Goal: Ask a question

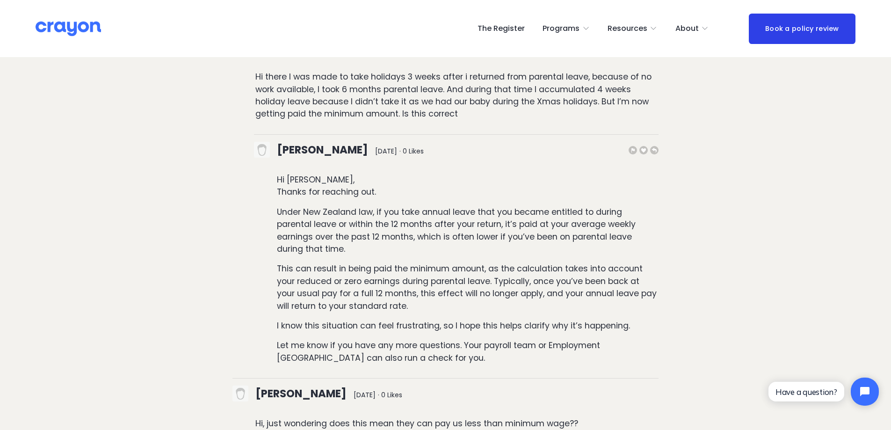
scroll to position [4117, 0]
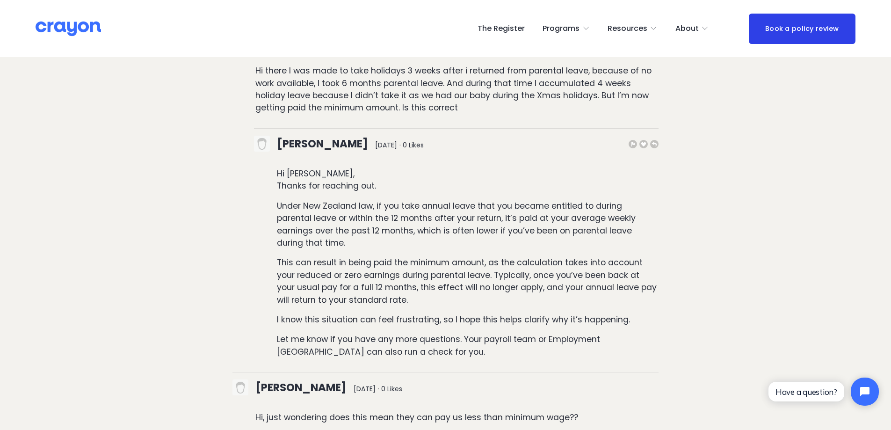
click at [485, 200] on p "Under New Zealand law, if you take annual leave that you became entitled to dur…" at bounding box center [468, 225] width 382 height 50
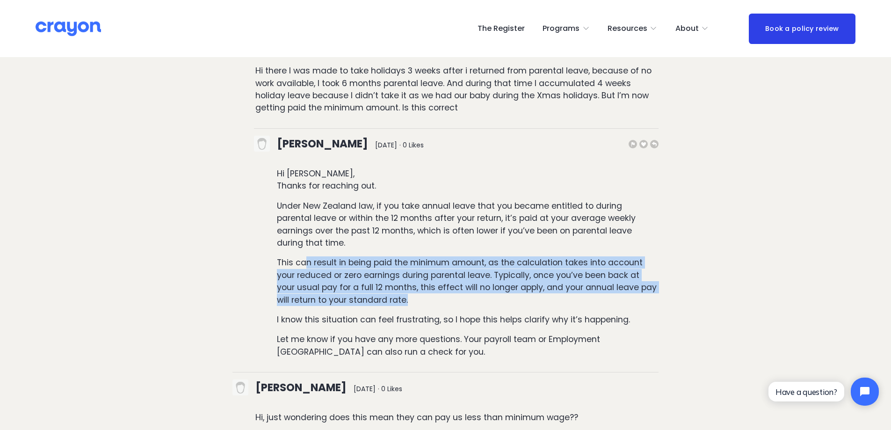
drag, startPoint x: 305, startPoint y: 225, endPoint x: 423, endPoint y: 257, distance: 122.7
click at [423, 257] on p "This can result in being paid the minimum amount, as the calculation takes into…" at bounding box center [468, 281] width 382 height 50
click at [423, 258] on p "This can result in being paid the minimum amount, as the calculation takes into…" at bounding box center [468, 281] width 382 height 50
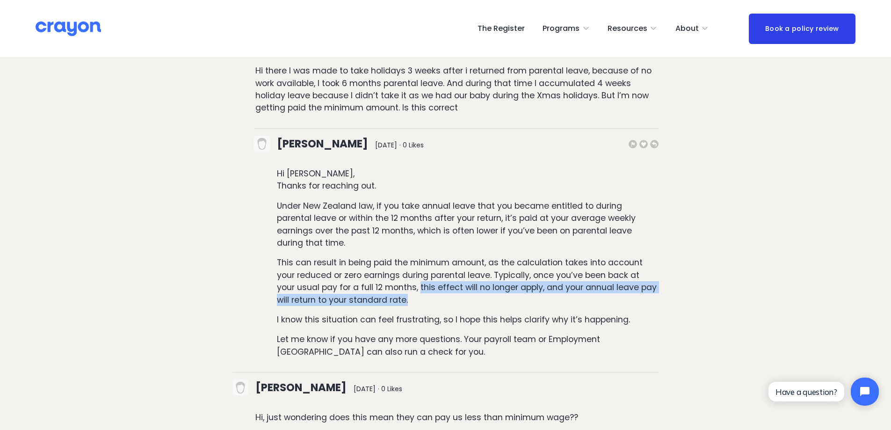
drag, startPoint x: 420, startPoint y: 248, endPoint x: 456, endPoint y: 257, distance: 36.7
click at [456, 257] on p "This can result in being paid the minimum amount, as the calculation takes into…" at bounding box center [468, 281] width 382 height 50
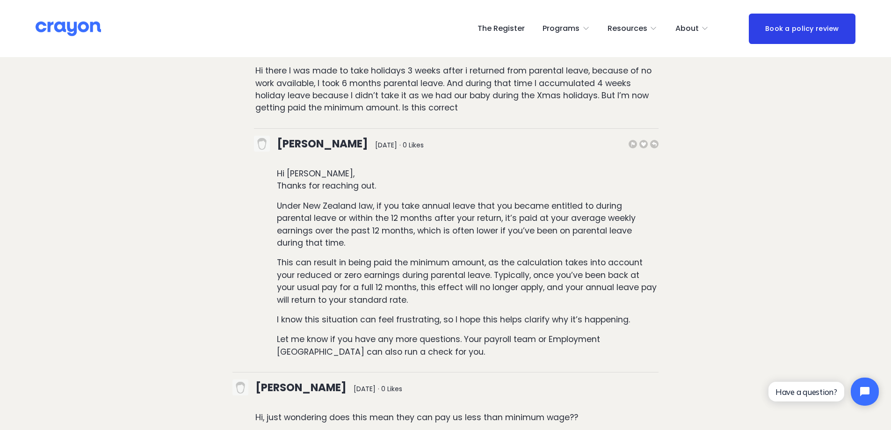
click at [449, 267] on div "Hi Matt, Thanks for reaching out. Under New Zealand law, if you take annual lea…" at bounding box center [456, 262] width 405 height 190
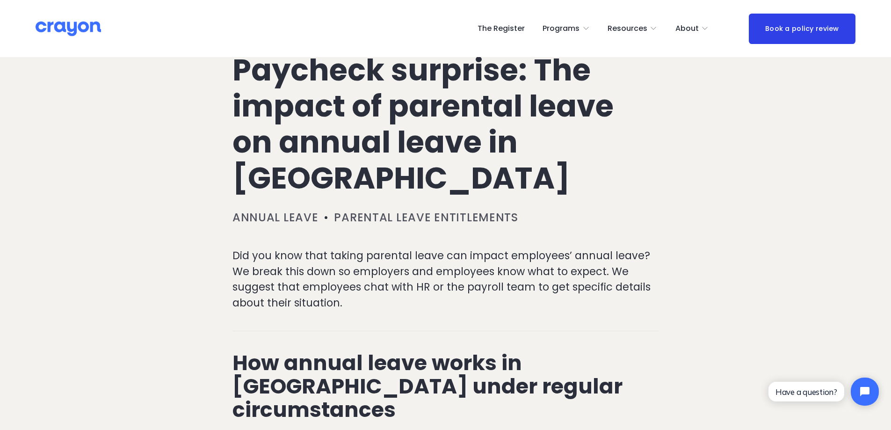
scroll to position [0, 0]
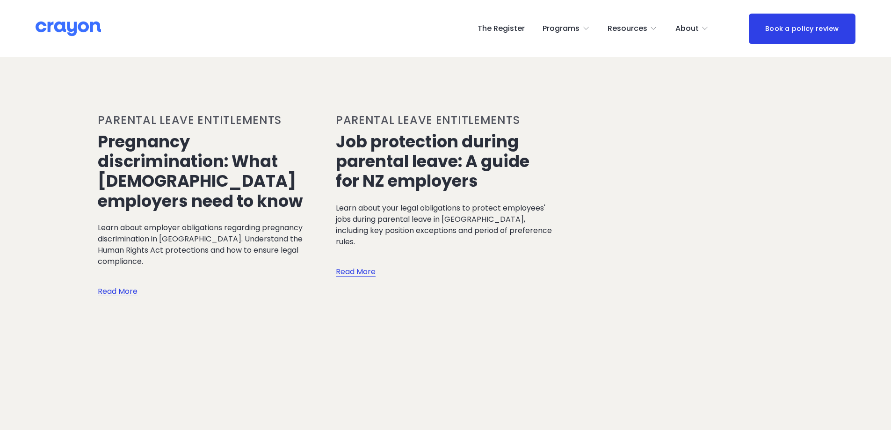
scroll to position [2760, 0]
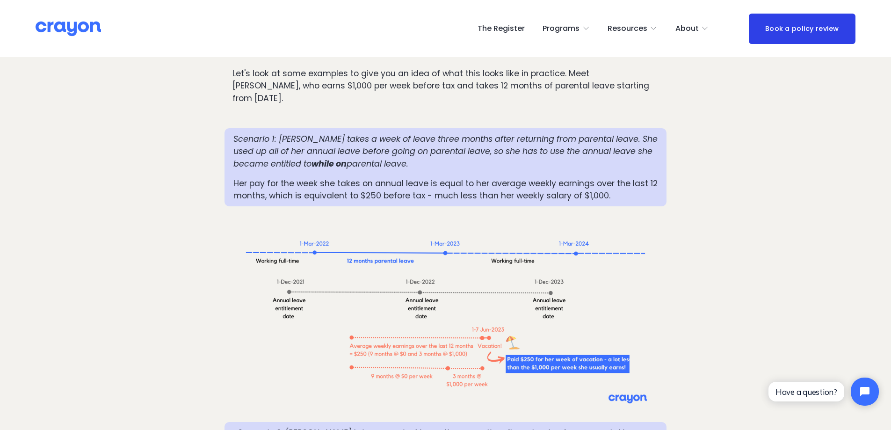
scroll to position [889, 0]
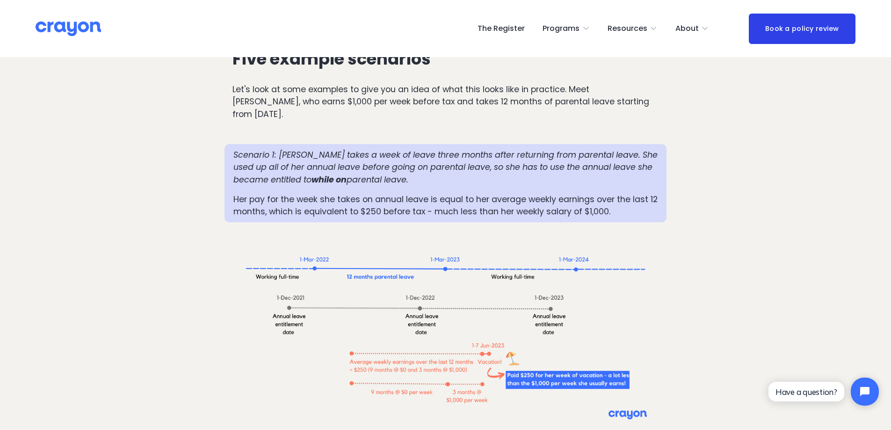
drag, startPoint x: 271, startPoint y: 235, endPoint x: 263, endPoint y: 244, distance: 12.6
drag, startPoint x: 263, startPoint y: 244, endPoint x: 269, endPoint y: 177, distance: 67.2
click at [269, 193] on p "Her pay for the week she takes on annual leave is equal to her average weekly e…" at bounding box center [445, 205] width 425 height 25
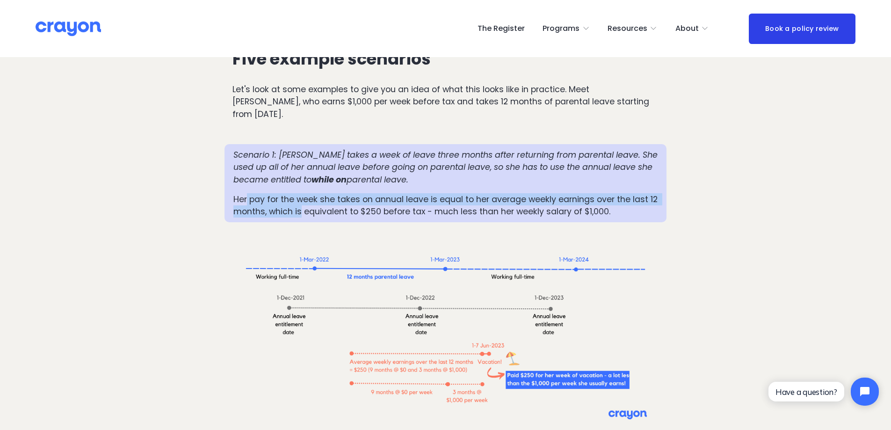
drag, startPoint x: 247, startPoint y: 166, endPoint x: 301, endPoint y: 171, distance: 54.1
click at [301, 193] on p "Her pay for the week she takes on annual leave is equal to her average weekly e…" at bounding box center [445, 205] width 425 height 25
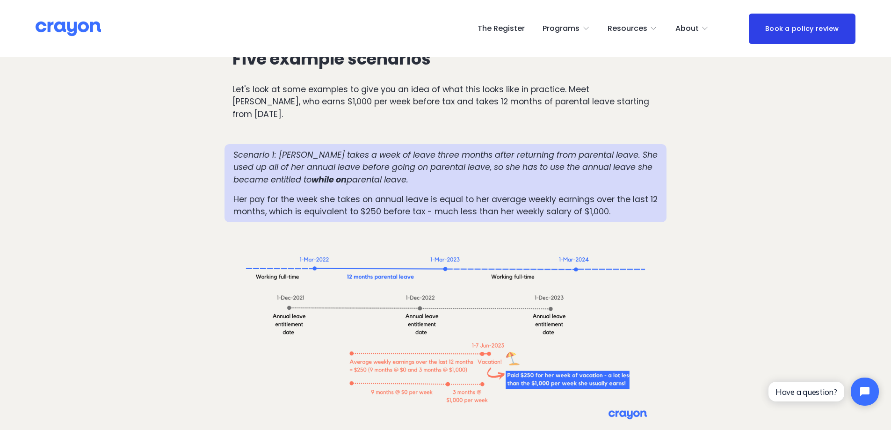
click at [343, 193] on p "Her pay for the week she takes on annual leave is equal to her average weekly e…" at bounding box center [445, 205] width 425 height 25
drag, startPoint x: 292, startPoint y: 177, endPoint x: 412, endPoint y: 175, distance: 119.8
click at [412, 193] on p "Her pay for the week she takes on annual leave is equal to her average weekly e…" at bounding box center [445, 205] width 425 height 25
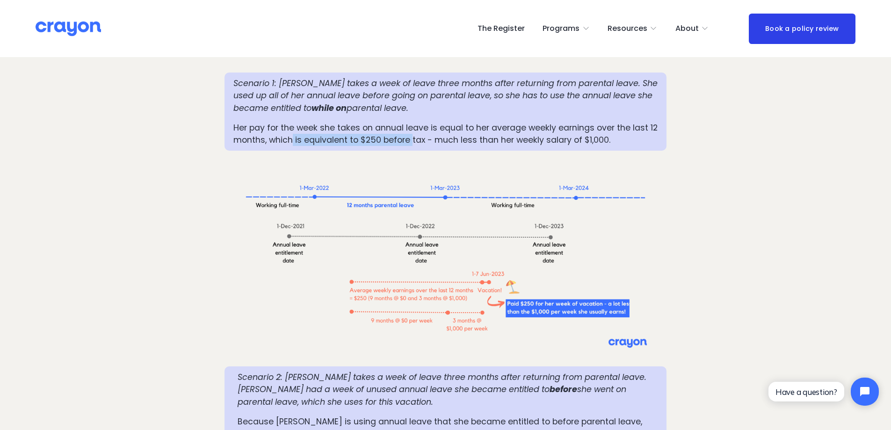
scroll to position [982, 0]
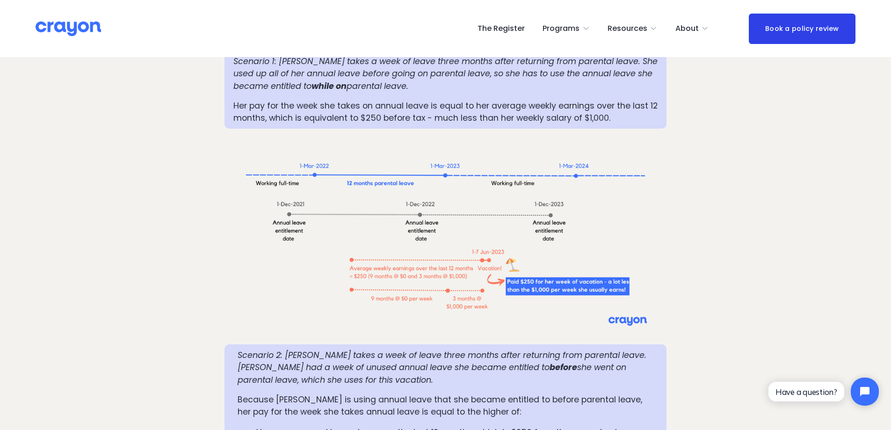
click at [463, 299] on div at bounding box center [446, 237] width 426 height 200
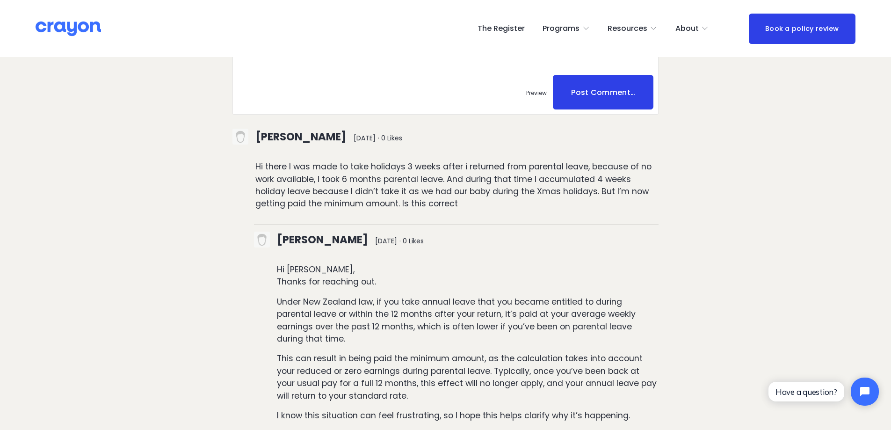
scroll to position [4023, 0]
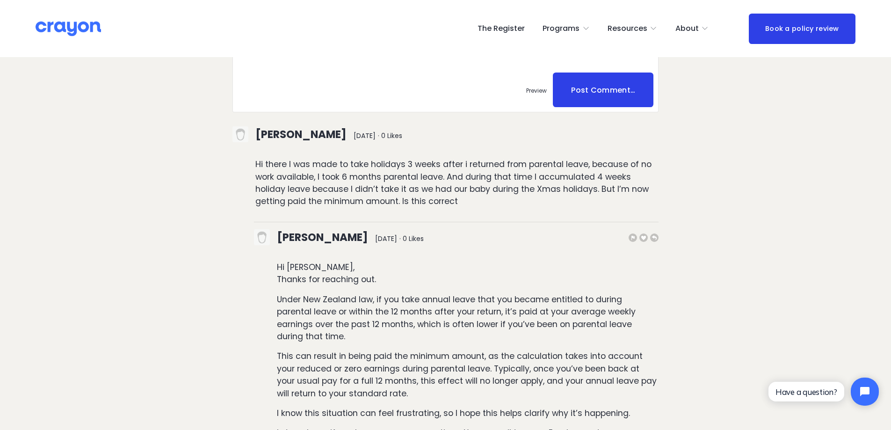
click at [413, 304] on div "Hi Matt, Thanks for reaching out. Under New Zealand law, if you take annual lea…" at bounding box center [456, 356] width 405 height 190
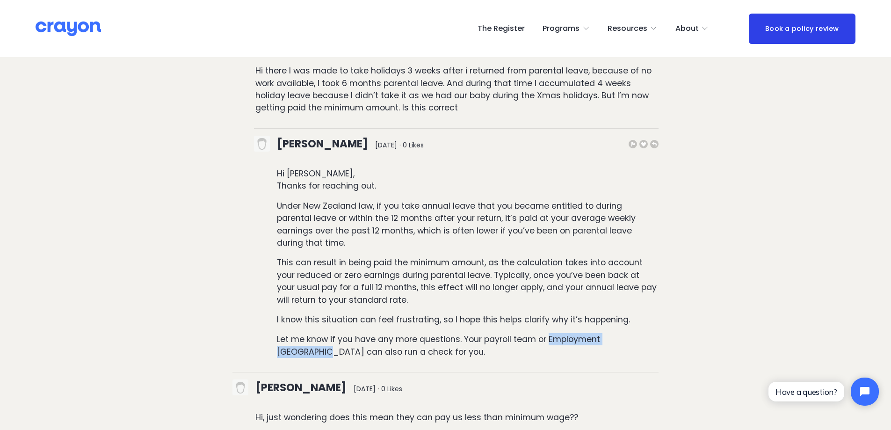
drag, startPoint x: 550, startPoint y: 298, endPoint x: 647, endPoint y: 296, distance: 97.8
click at [658, 333] on p "Let me know if you have any more questions. Your payroll team or Employment New…" at bounding box center [468, 345] width 382 height 25
copy p "Employment [GEOGRAPHIC_DATA]"
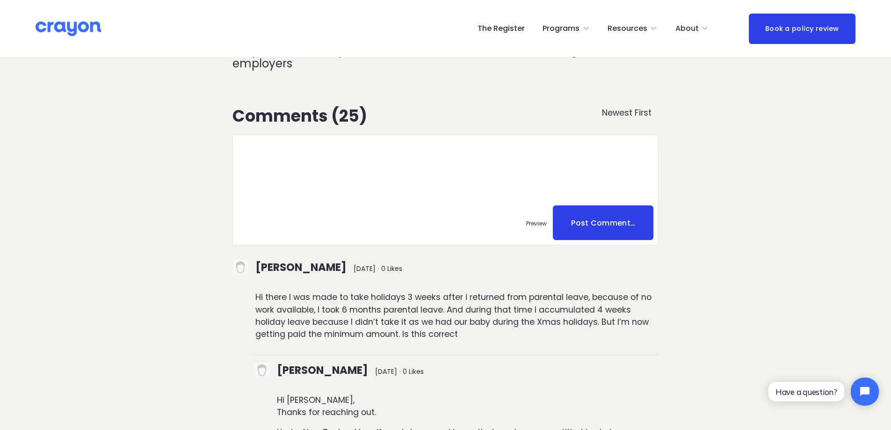
scroll to position [3789, 0]
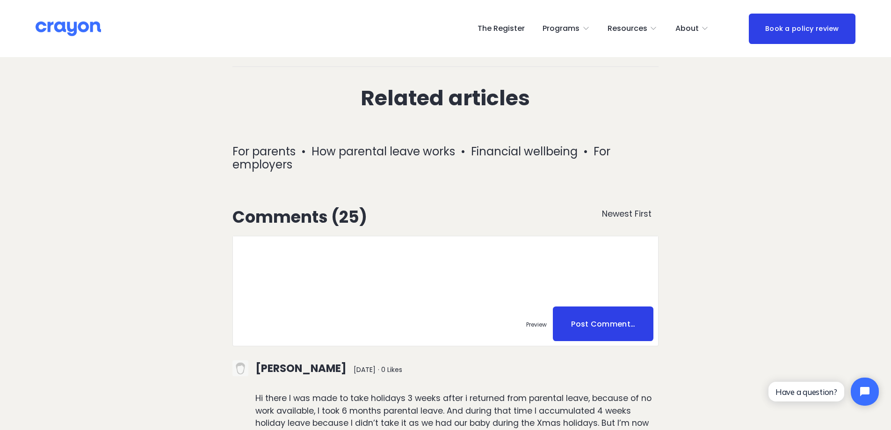
click at [388, 236] on textarea at bounding box center [445, 268] width 425 height 65
click at [271, 236] on textarea "Hi there Can I please check if sick leave also accrue" at bounding box center [445, 268] width 425 height 65
click at [273, 236] on textarea "Hi there Can I please check if sick leave also accrue" at bounding box center [445, 268] width 425 height 65
drag, startPoint x: 294, startPoint y: 231, endPoint x: 305, endPoint y: 230, distance: 10.3
click at [294, 236] on textarea "Hi there Can I please check if sick leave also accrue" at bounding box center [445, 268] width 425 height 65
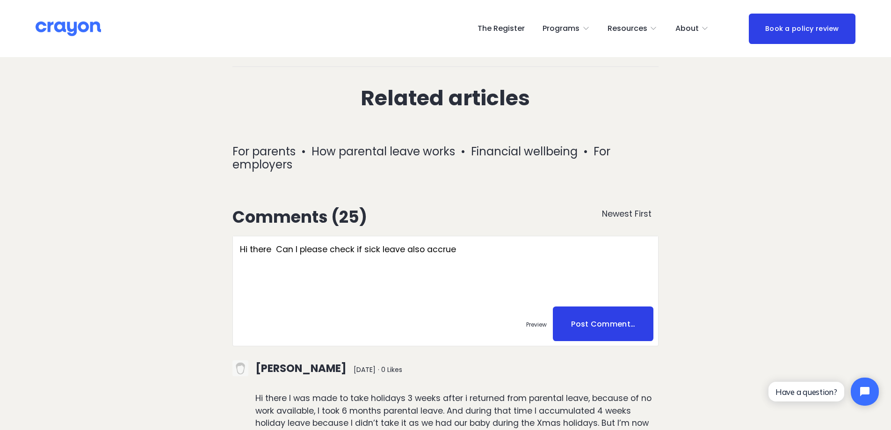
click at [346, 236] on textarea "Hi there Can I please check if sick leave also accrue" at bounding box center [445, 268] width 425 height 65
click at [372, 236] on textarea "Hi there Can I please check if sick leave also accrue" at bounding box center [445, 268] width 425 height 65
click at [465, 236] on textarea "Hi there Can I please check if sick leave also accrue" at bounding box center [445, 268] width 425 height 65
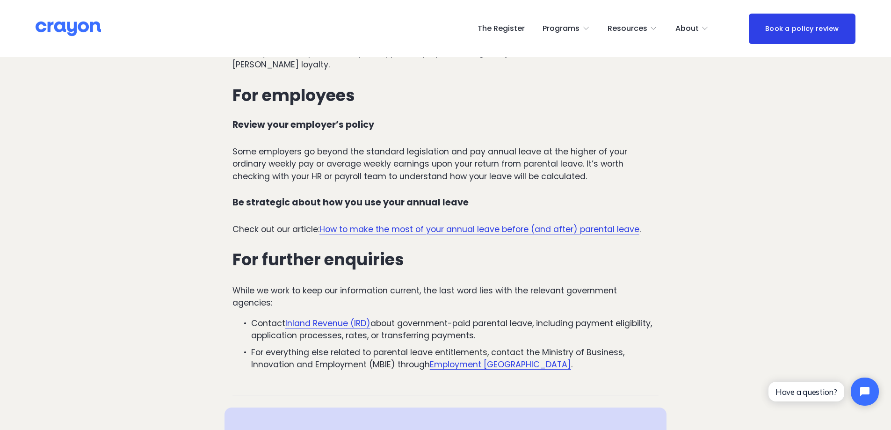
scroll to position [2760, 0]
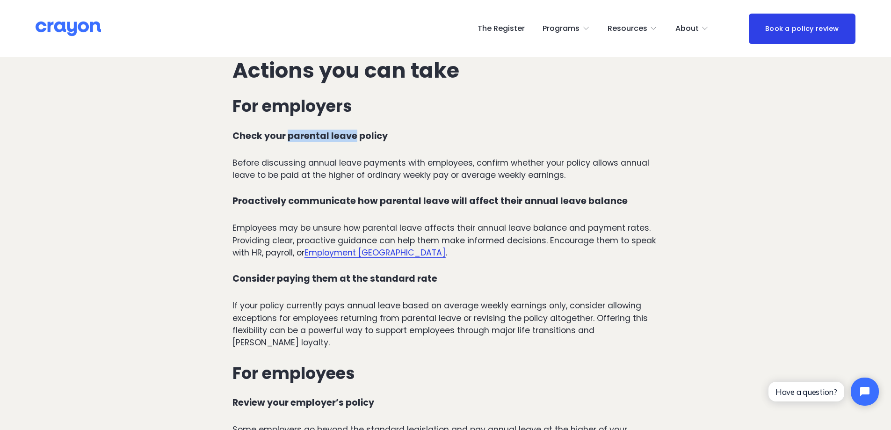
drag, startPoint x: 288, startPoint y: 106, endPoint x: 353, endPoint y: 106, distance: 65.0
click at [353, 130] on strong "Check your parental leave policy" at bounding box center [310, 136] width 155 height 13
copy strong "parental leave"
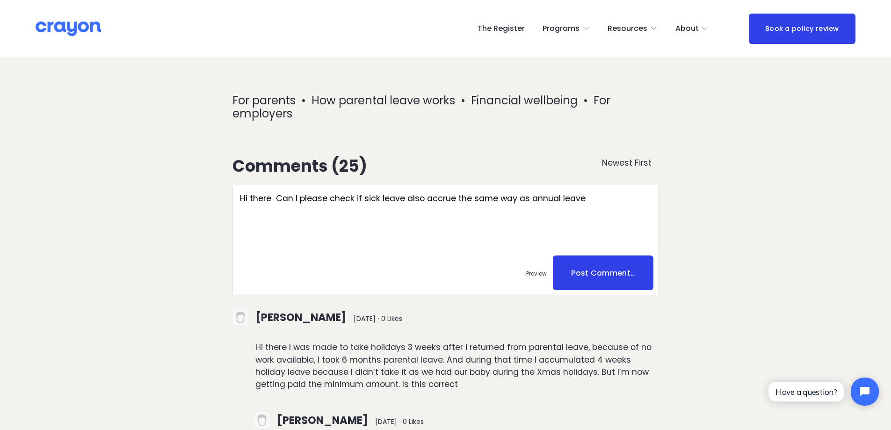
scroll to position [3836, 0]
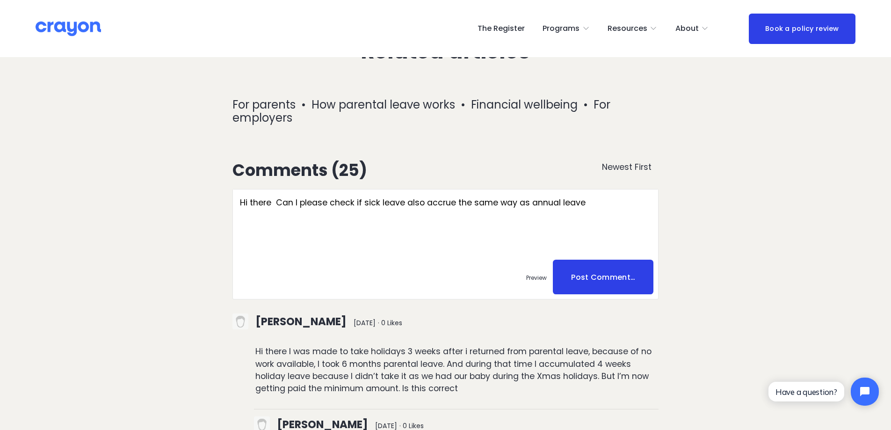
click at [613, 189] on textarea "Hi there Can I please check if sick leave also accrue the same way as annual le…" at bounding box center [445, 221] width 425 height 65
paste textarea "parental leave"
click at [455, 189] on textarea "Hi there Can I please check if sick leave also accrue the same way as annual le…" at bounding box center [445, 221] width 425 height 65
click at [321, 189] on textarea "Hi there Can I please check if sick leave also accrued the same way as annual l…" at bounding box center [445, 221] width 425 height 65
click at [322, 189] on textarea "Hi there Can I please check if sick leave also accrued the same way as annual l…" at bounding box center [445, 221] width 425 height 65
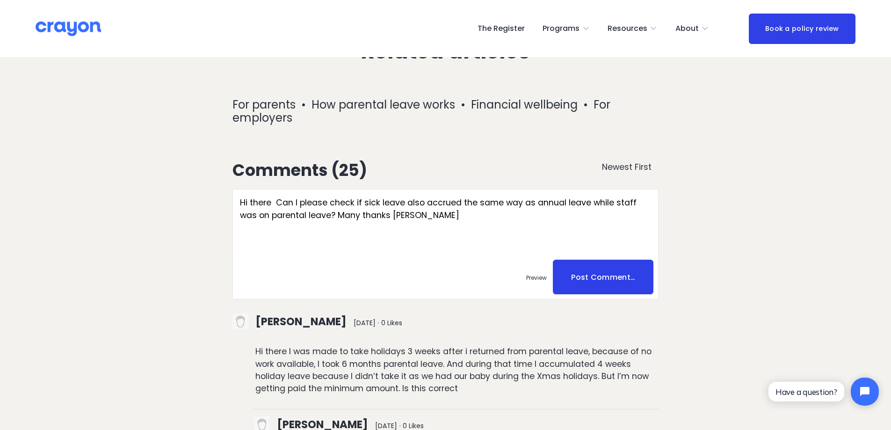
paste textarea ", Can I please check if sick leave accrued in the same way as annual leave whil…"
click at [459, 212] on textarea "Hi there, Can I please check if sick leave accrued in the same way as annual le…" at bounding box center [445, 221] width 425 height 65
click at [458, 198] on textarea "Hi there, Can I please check if sick leave accrued in the same way as annual le…" at bounding box center [445, 221] width 425 height 65
type textarea "Hi there, Can I please check if sick leave accrued in the same way as annual le…"
click at [591, 260] on span "Post Comment…" at bounding box center [603, 277] width 101 height 35
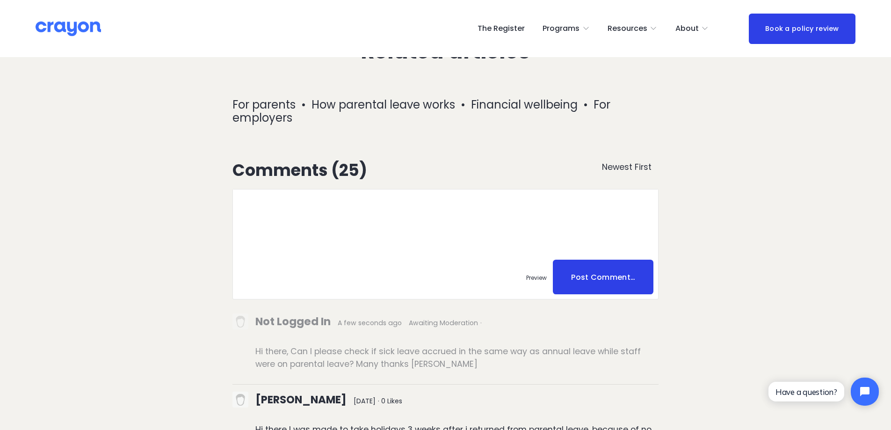
type textarea "Hi there, Can I please check if sick leave accrued in the same way as annual le…"
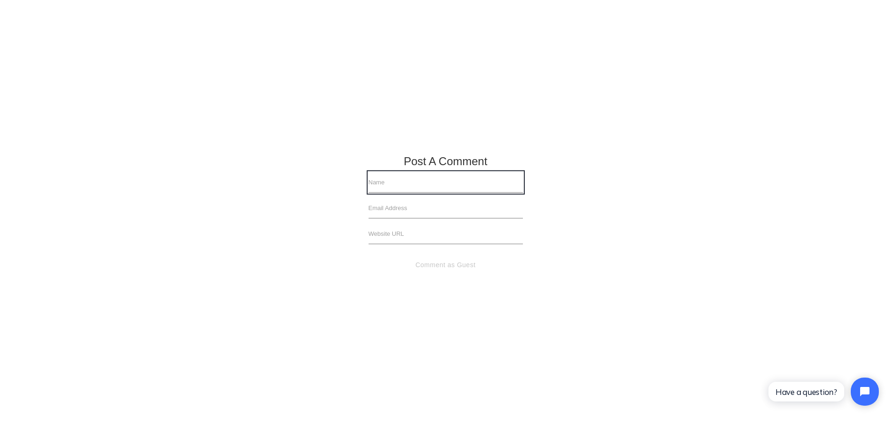
click at [400, 191] on input "text" at bounding box center [446, 182] width 154 height 21
click at [396, 181] on input "text" at bounding box center [446, 182] width 154 height 21
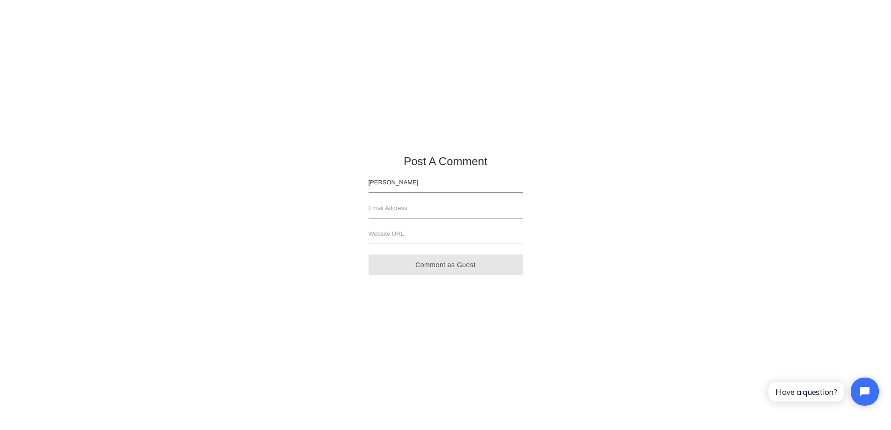
type input "James"
click at [455, 269] on button "Comment as Guest" at bounding box center [446, 265] width 154 height 21
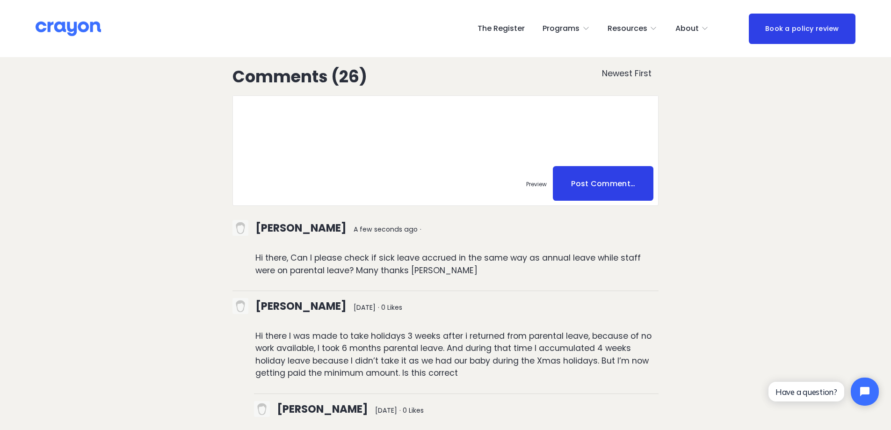
scroll to position [3743, 0]
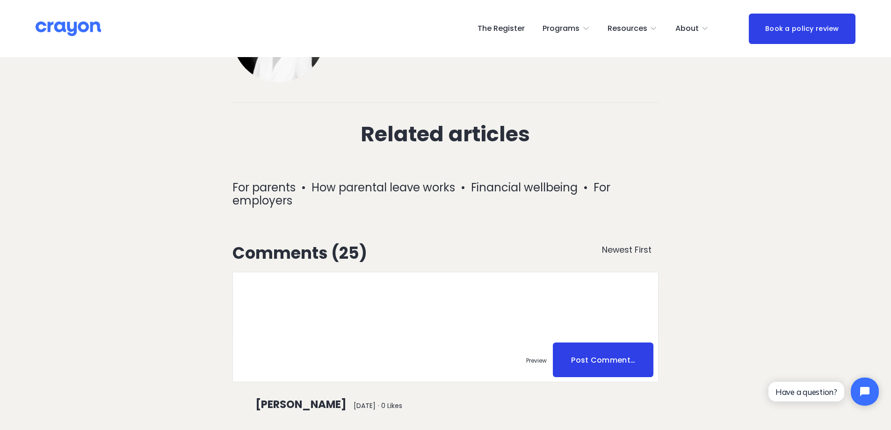
scroll to position [3743, 0]
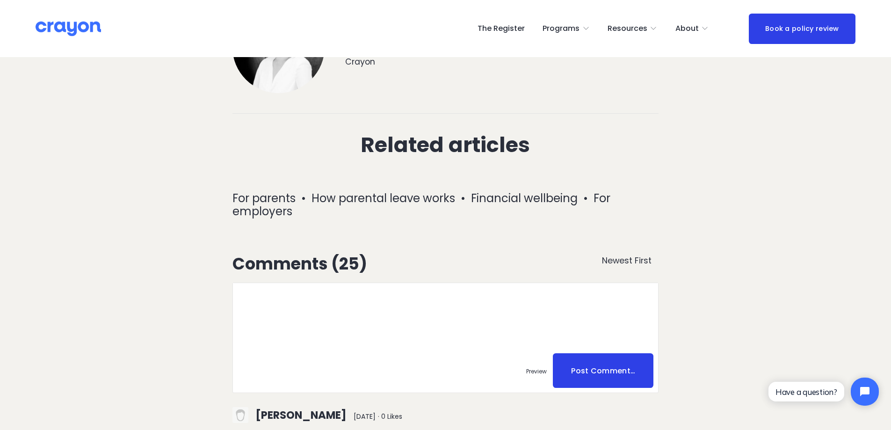
click at [0, 0] on span "About Us" at bounding box center [0, 0] width 0 height 0
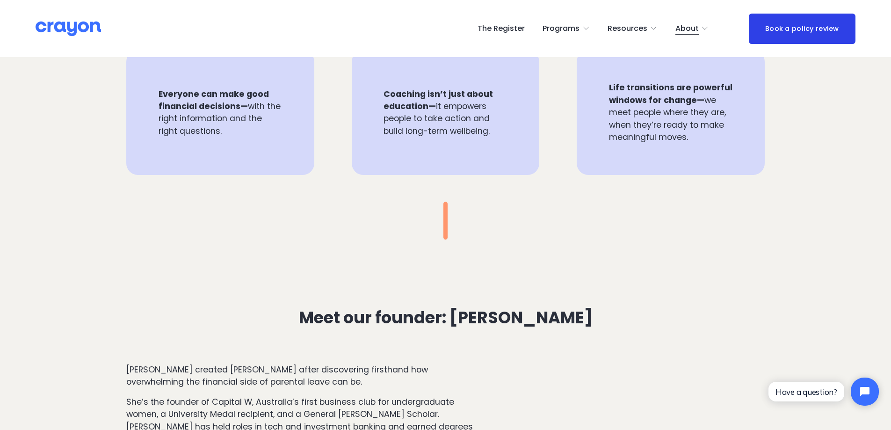
scroll to position [720, 0]
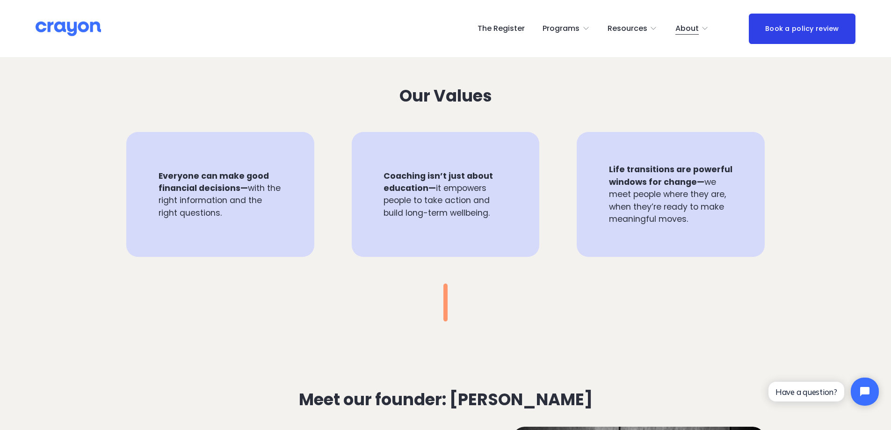
click at [0, 0] on span "Newsroom" at bounding box center [0, 0] width 0 height 0
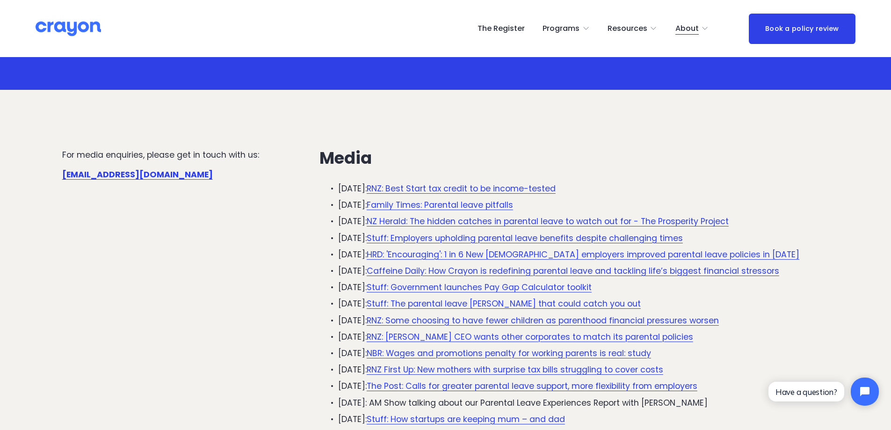
scroll to position [94, 0]
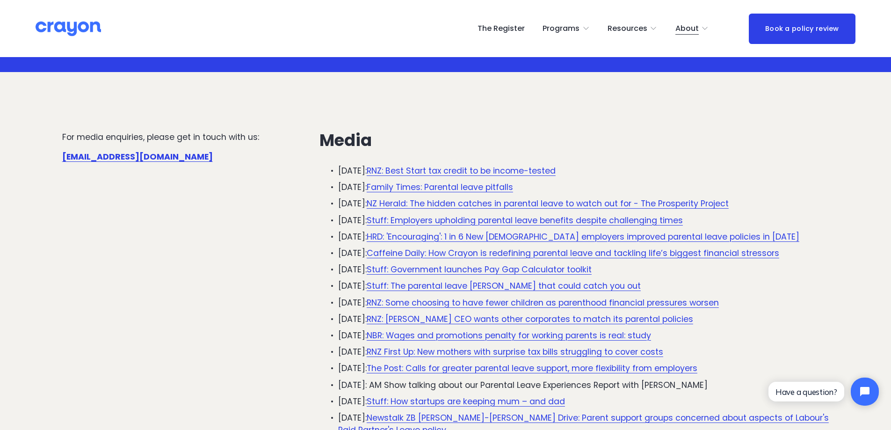
click at [409, 186] on link "Family Times: Parental leave pitfalls" at bounding box center [440, 187] width 146 height 11
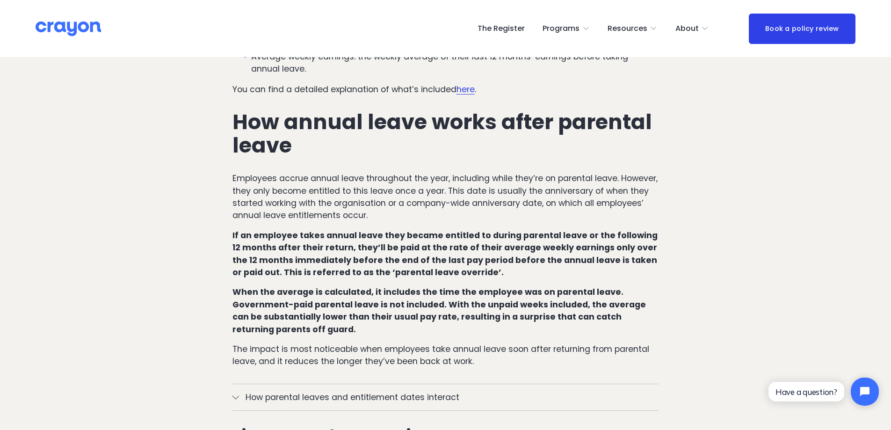
scroll to position [515, 0]
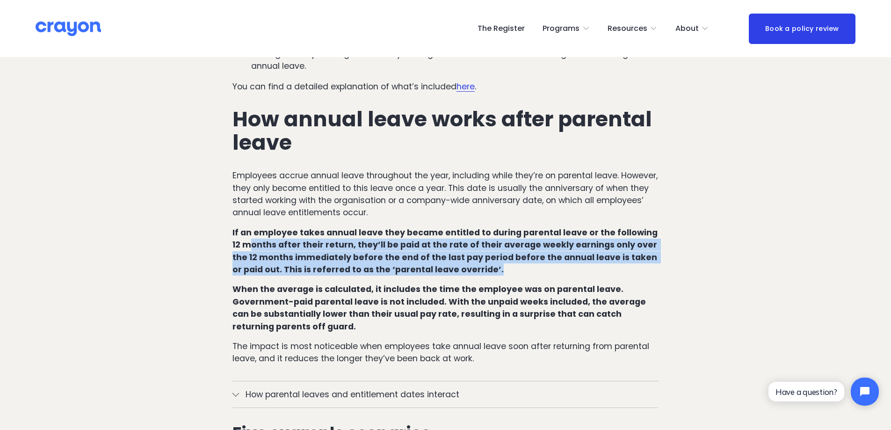
drag, startPoint x: 460, startPoint y: 249, endPoint x: 242, endPoint y: 223, distance: 219.6
click at [242, 227] on strong "If an employee takes annual leave they became entitled to during parental leave…" at bounding box center [446, 251] width 427 height 48
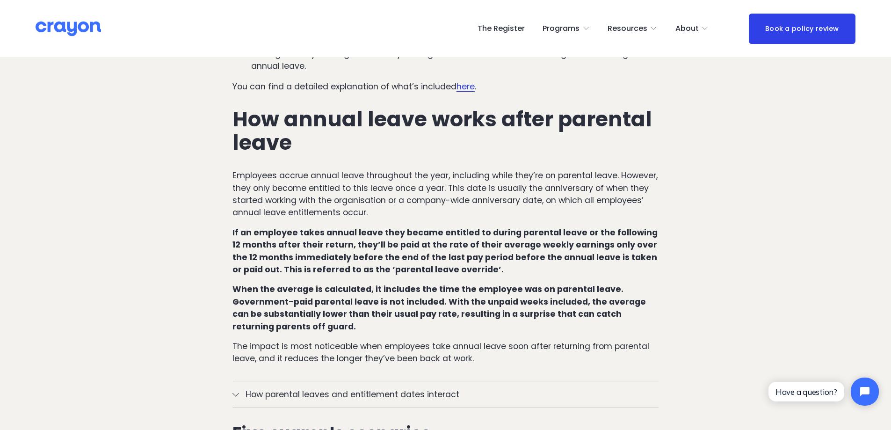
click at [233, 284] on strong "When the average is calculated, it includes the time the employee was on parent…" at bounding box center [440, 308] width 415 height 48
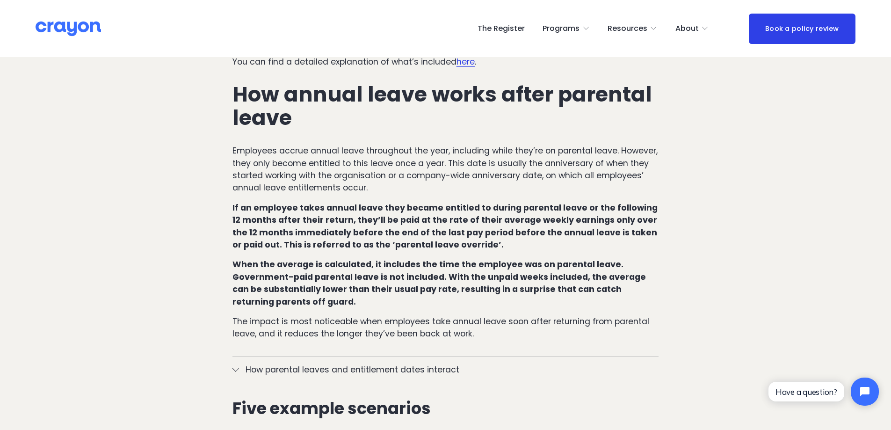
scroll to position [608, 0]
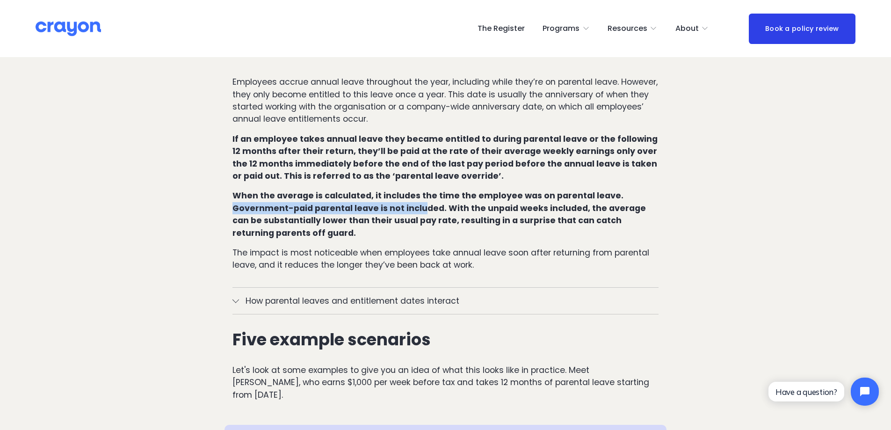
drag, startPoint x: 233, startPoint y: 189, endPoint x: 420, endPoint y: 181, distance: 186.9
click at [420, 190] on strong "When the average is calculated, it includes the time the employee was on parent…" at bounding box center [440, 214] width 415 height 48
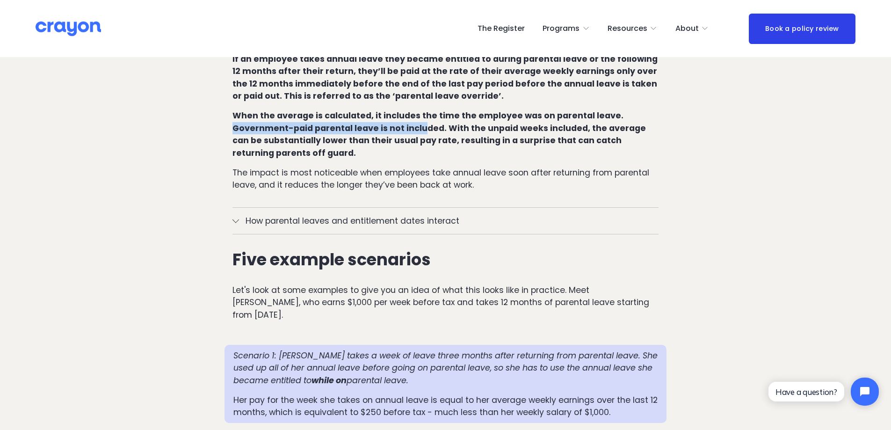
scroll to position [702, 0]
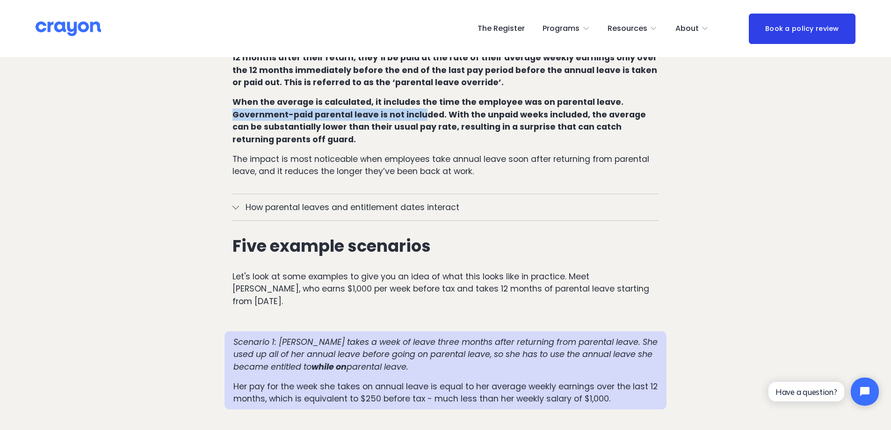
click at [239, 204] on div at bounding box center [236, 207] width 7 height 7
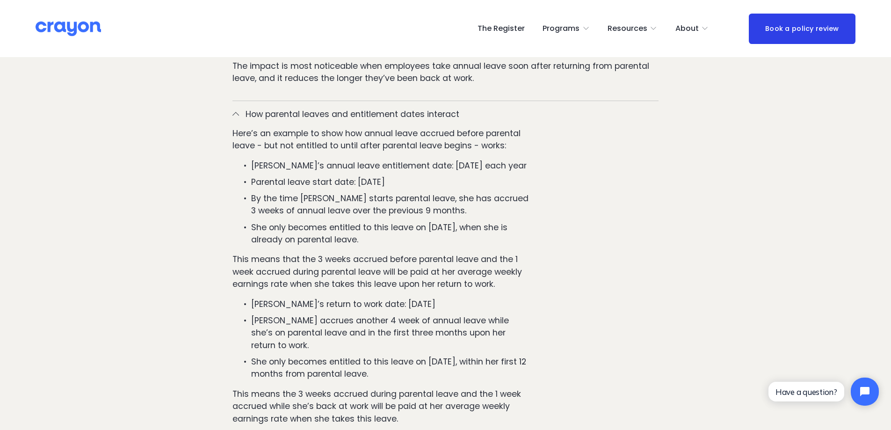
scroll to position [795, 0]
drag, startPoint x: 428, startPoint y: 201, endPoint x: 473, endPoint y: 198, distance: 45.5
click at [473, 221] on p "She only becomes entitled to this leave on [DATE], when she is already on paren…" at bounding box center [391, 233] width 280 height 25
drag, startPoint x: 329, startPoint y: 264, endPoint x: 436, endPoint y: 264, distance: 107.1
click at [436, 264] on p "This means that the 3 weeks accrued before parental leave and the 1 week accrue…" at bounding box center [382, 271] width 298 height 37
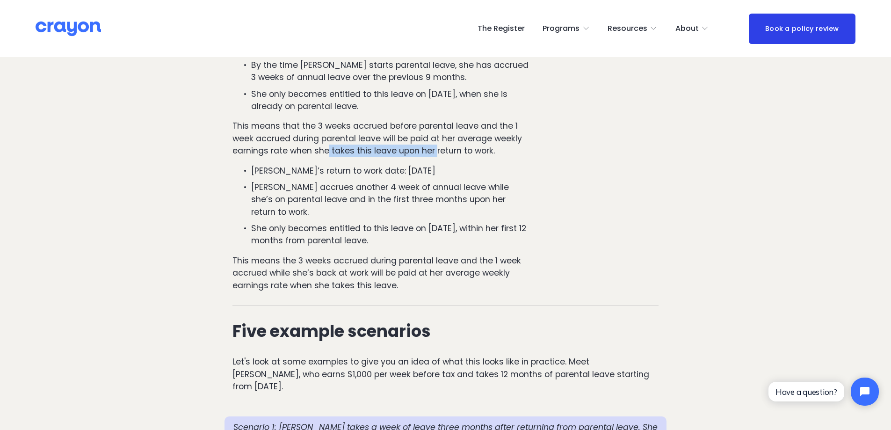
scroll to position [936, 0]
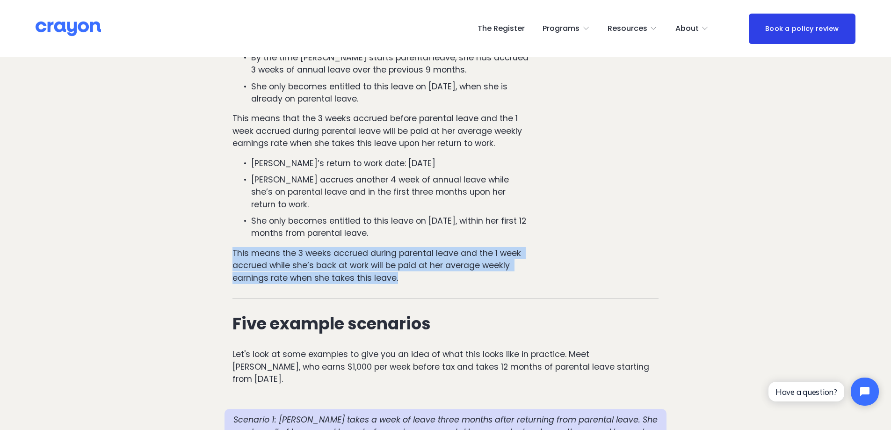
drag, startPoint x: 233, startPoint y: 221, endPoint x: 457, endPoint y: 237, distance: 225.1
click at [457, 247] on p "This means the 3 weeks accrued during parental leave and the 1 week accrued whi…" at bounding box center [382, 265] width 298 height 37
click at [410, 251] on div "Here’s an example to show how annual leave accrued before parental leave - but …" at bounding box center [382, 142] width 298 height 312
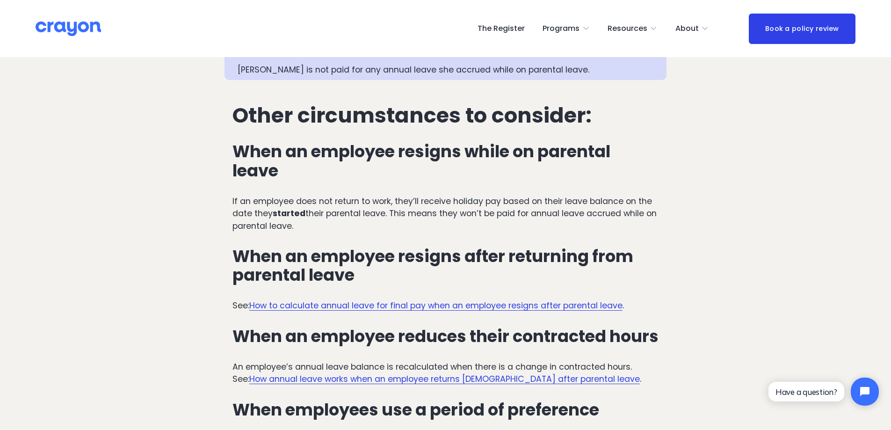
scroll to position [2480, 0]
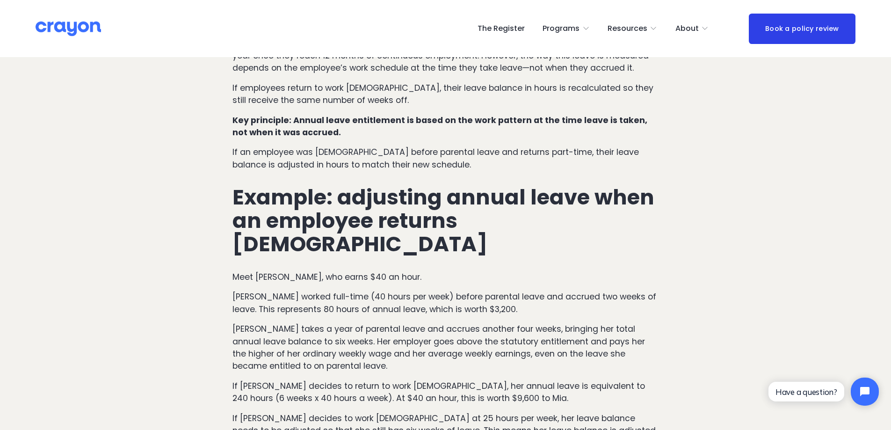
scroll to position [608, 0]
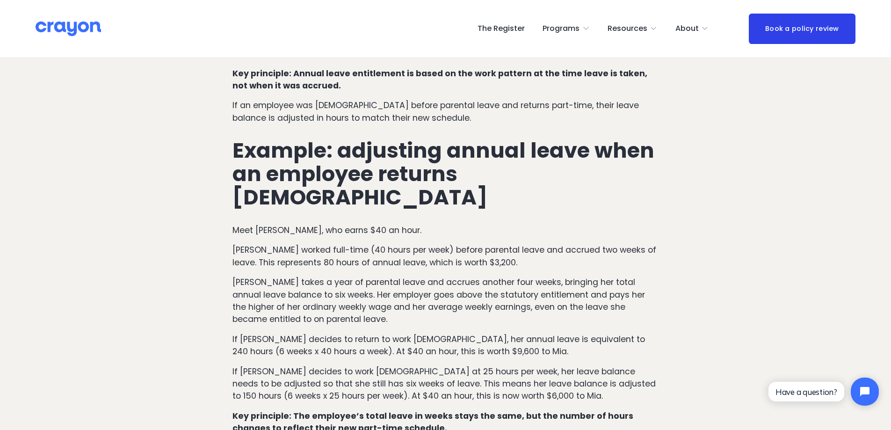
click at [356, 137] on strong "Example: adjusting annual leave when an employee returns part-time" at bounding box center [446, 174] width 427 height 76
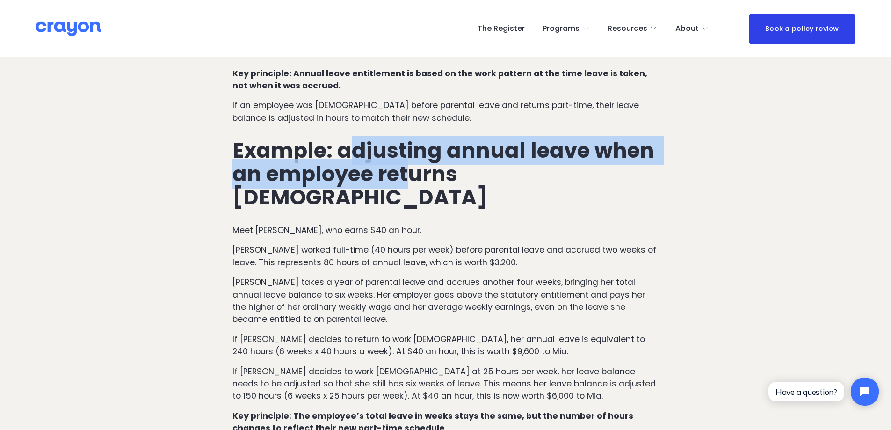
drag, startPoint x: 348, startPoint y: 135, endPoint x: 408, endPoint y: 161, distance: 66.0
click at [408, 161] on strong "Example: adjusting annual leave when an employee returns part-time" at bounding box center [446, 174] width 427 height 76
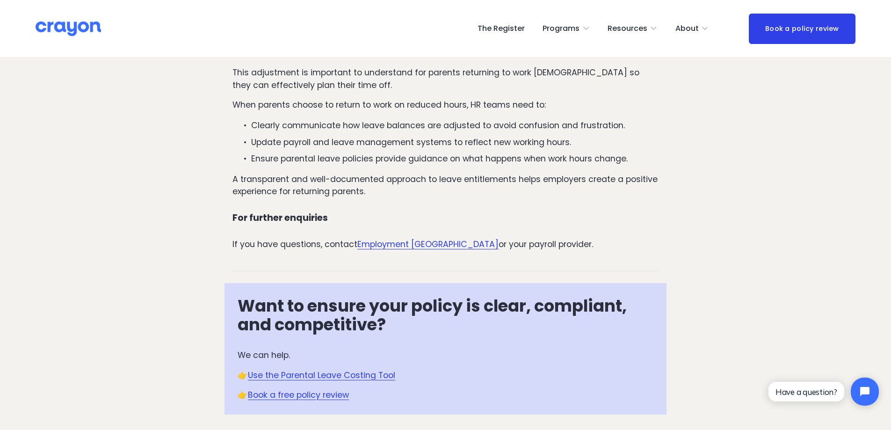
scroll to position [889, 0]
